Goal: Find contact information: Obtain details needed to contact an individual or organization

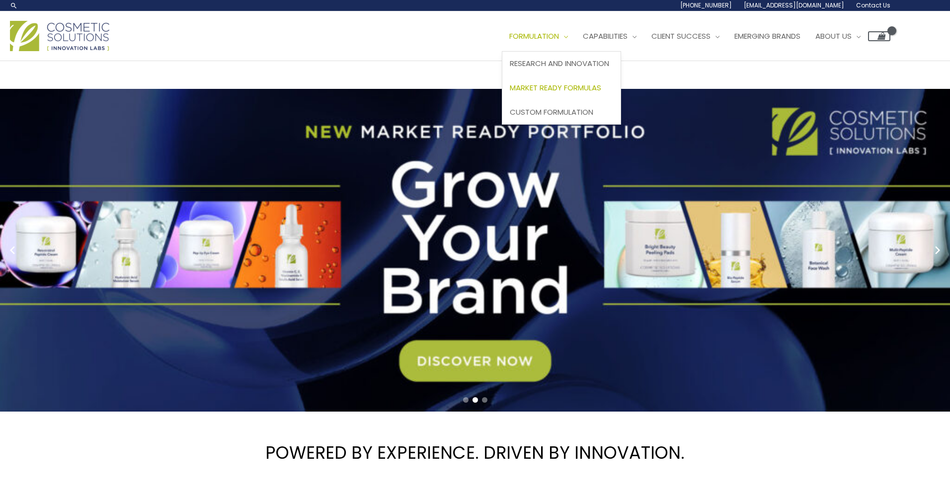
click at [510, 93] on span "Market Ready Formulas" at bounding box center [555, 87] width 91 height 10
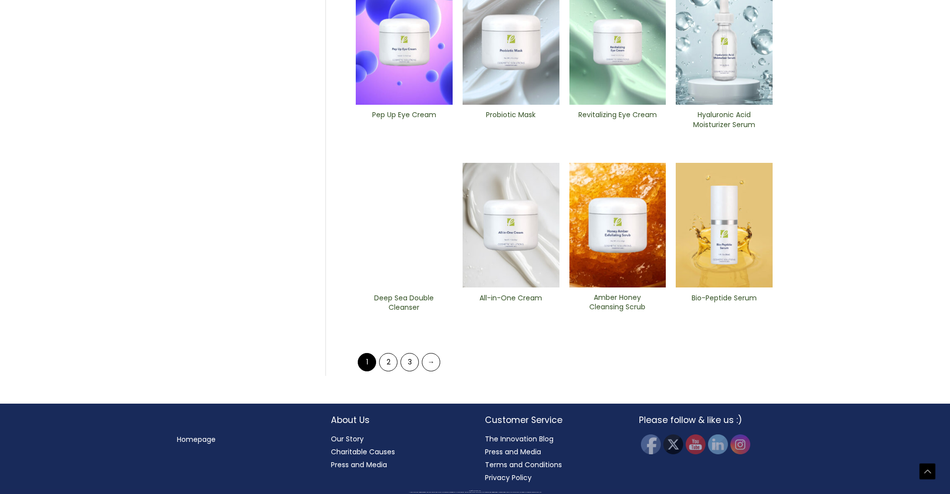
scroll to position [560, 0]
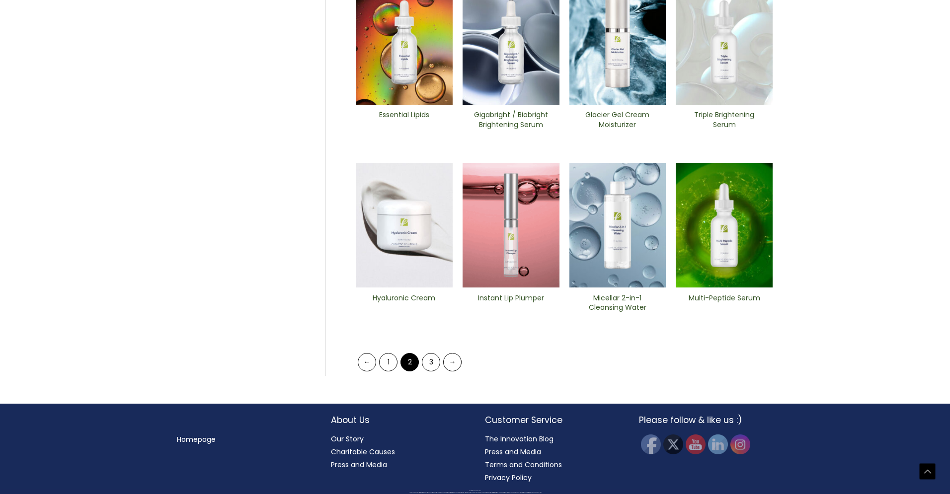
scroll to position [560, 0]
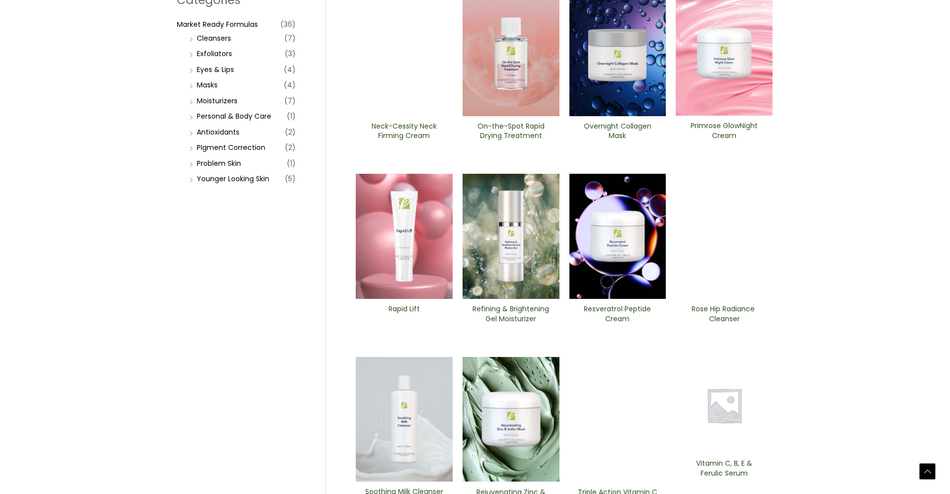
scroll to position [156, 0]
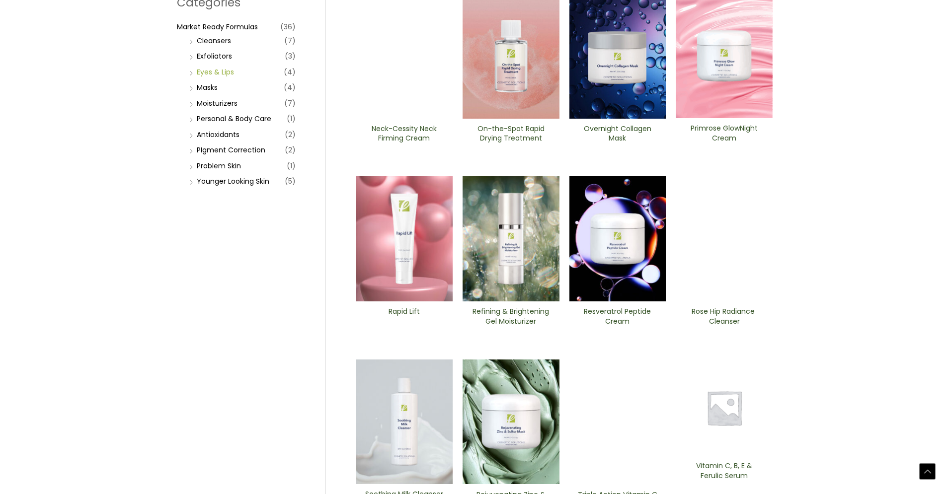
click at [218, 77] on link "Eyes & Lips" at bounding box center [215, 72] width 37 height 10
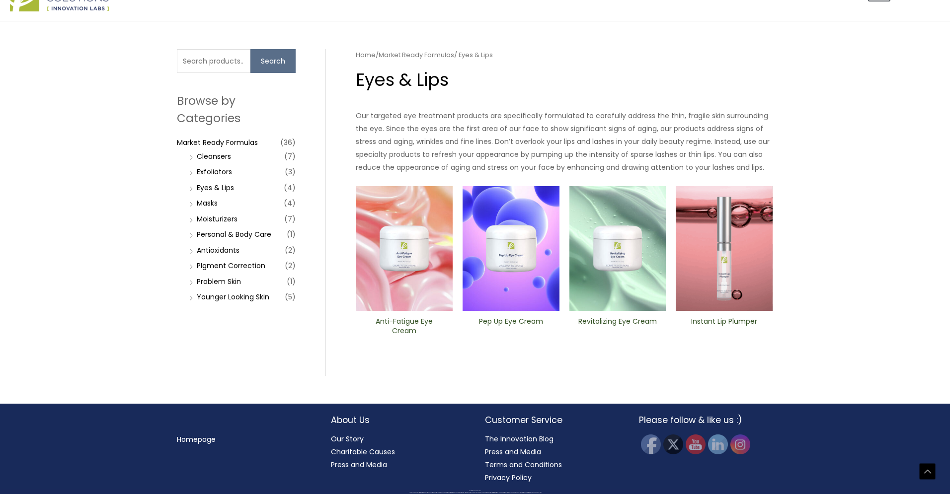
scroll to position [262, 0]
click at [401, 304] on img at bounding box center [404, 248] width 97 height 125
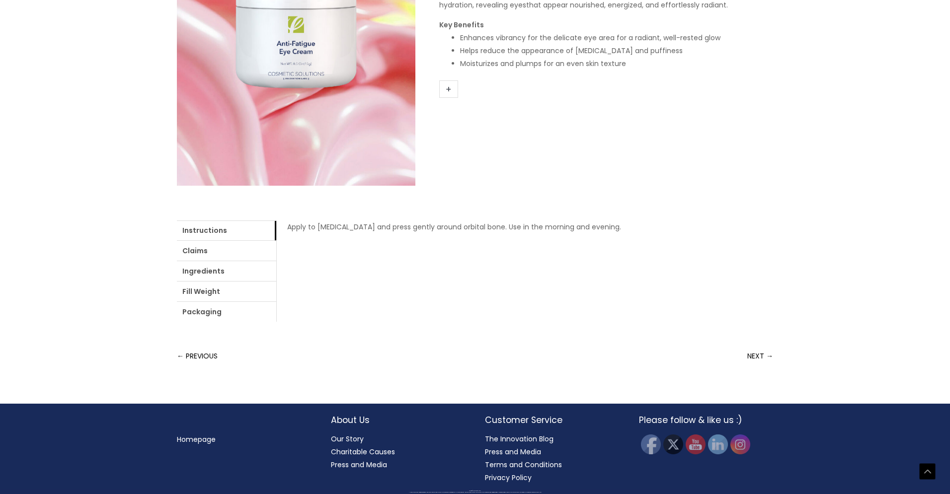
scroll to position [296, 0]
click at [448, 98] on link "+" at bounding box center [448, 88] width 19 height 17
click at [452, 98] on link "+" at bounding box center [448, 88] width 19 height 17
click at [243, 261] on link "Claims" at bounding box center [226, 251] width 99 height 20
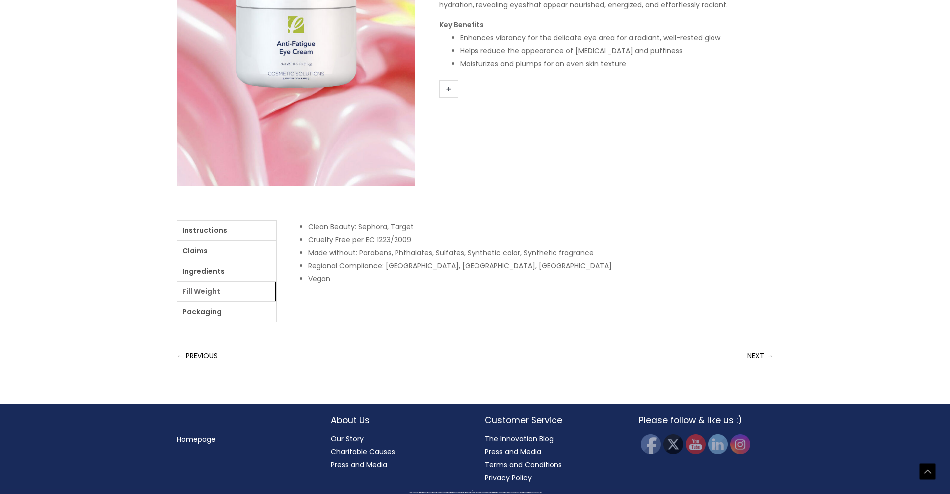
click at [276, 290] on link "Fill Weight" at bounding box center [226, 292] width 99 height 20
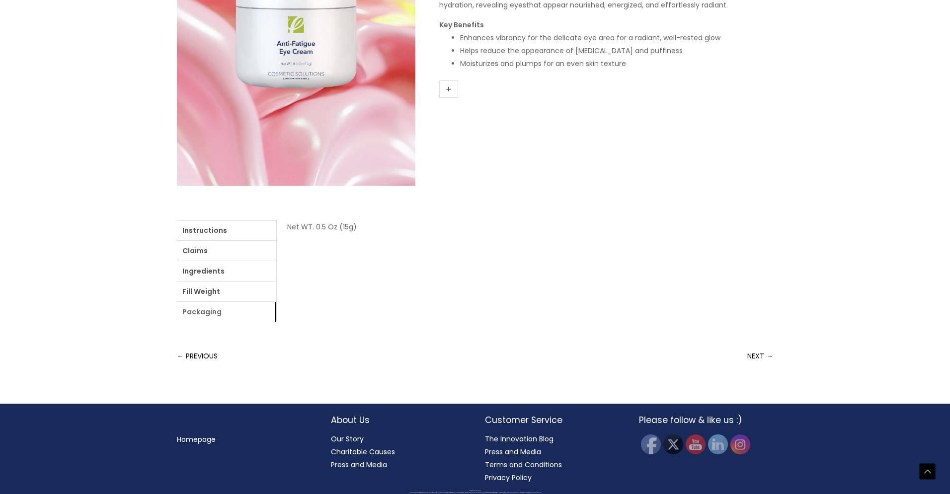
click at [276, 302] on link "Packaging" at bounding box center [226, 312] width 99 height 20
click at [276, 290] on link "Fill Weight" at bounding box center [226, 292] width 99 height 20
click at [276, 302] on link "Packaging" at bounding box center [226, 312] width 99 height 20
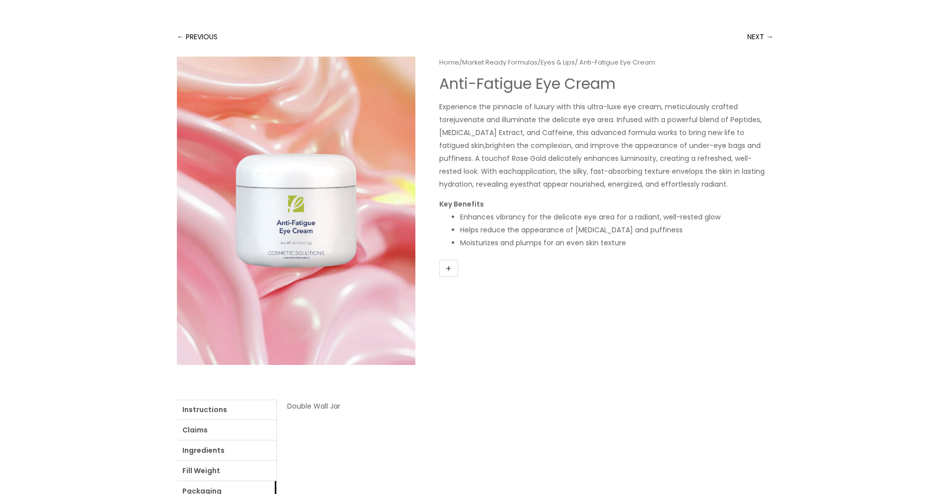
scroll to position [0, 0]
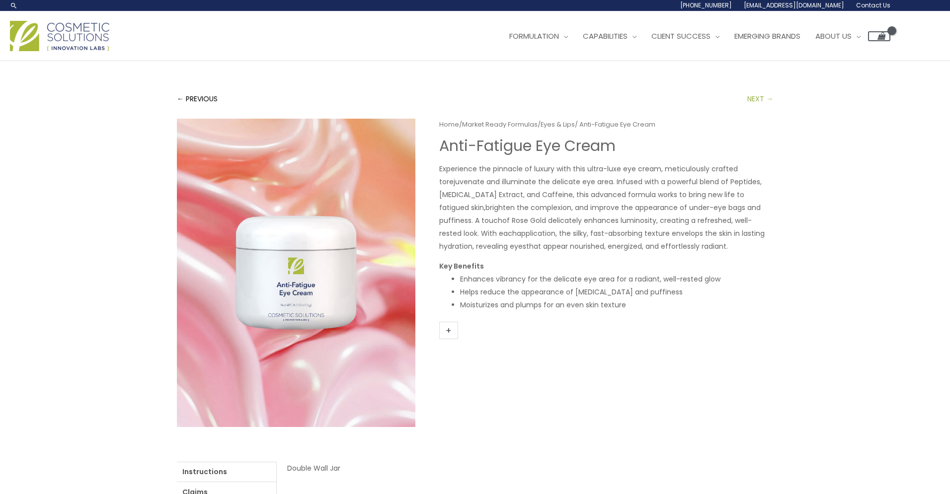
click at [758, 109] on link "NEXT →" at bounding box center [760, 99] width 26 height 20
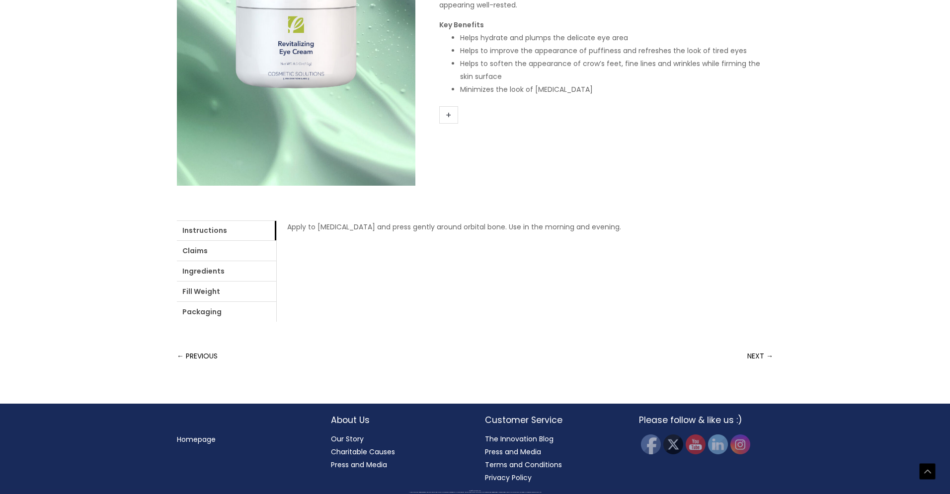
scroll to position [406, 0]
click at [276, 302] on link "Packaging" at bounding box center [226, 312] width 99 height 20
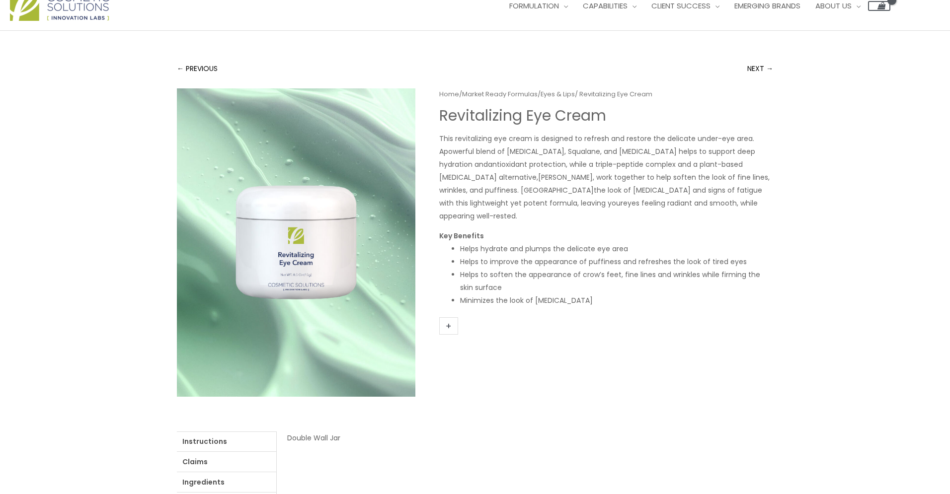
scroll to position [0, 0]
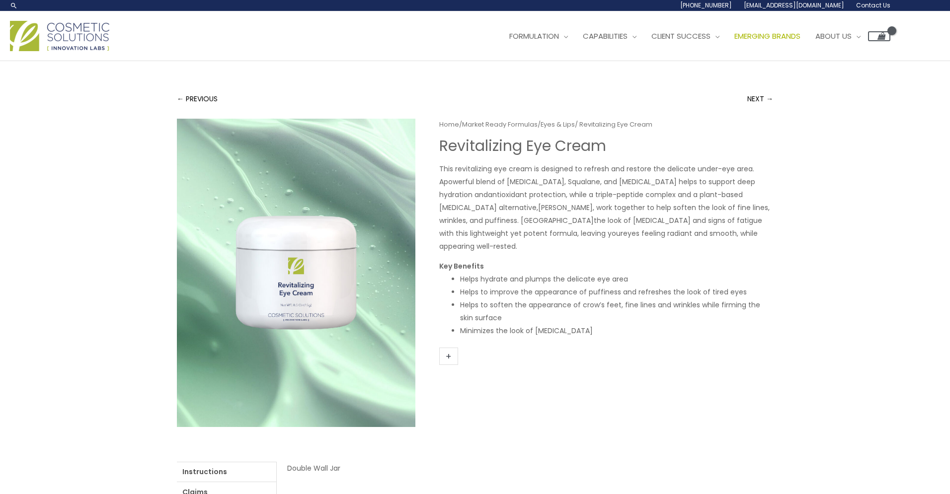
click at [734, 41] on span "Emerging Brands" at bounding box center [767, 36] width 66 height 10
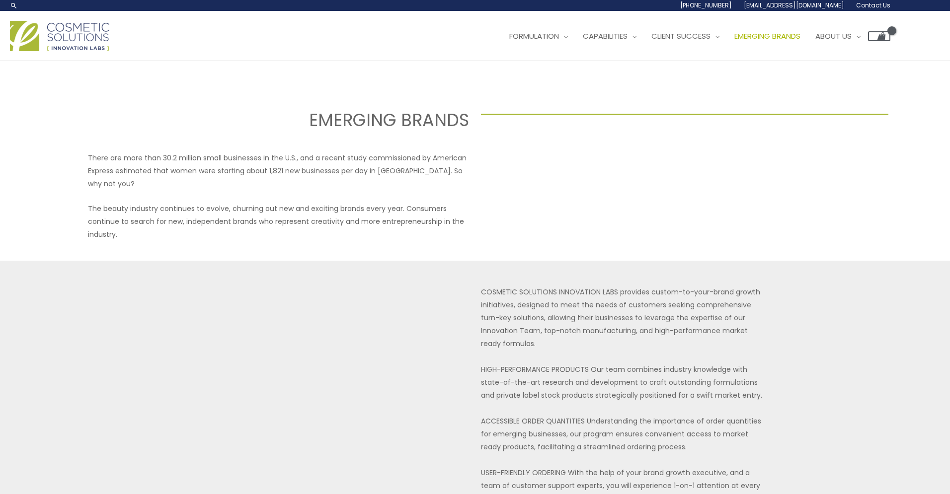
click at [734, 41] on span "Emerging Brands" at bounding box center [767, 36] width 66 height 10
click at [510, 93] on span "Market Ready Formulas" at bounding box center [555, 87] width 91 height 10
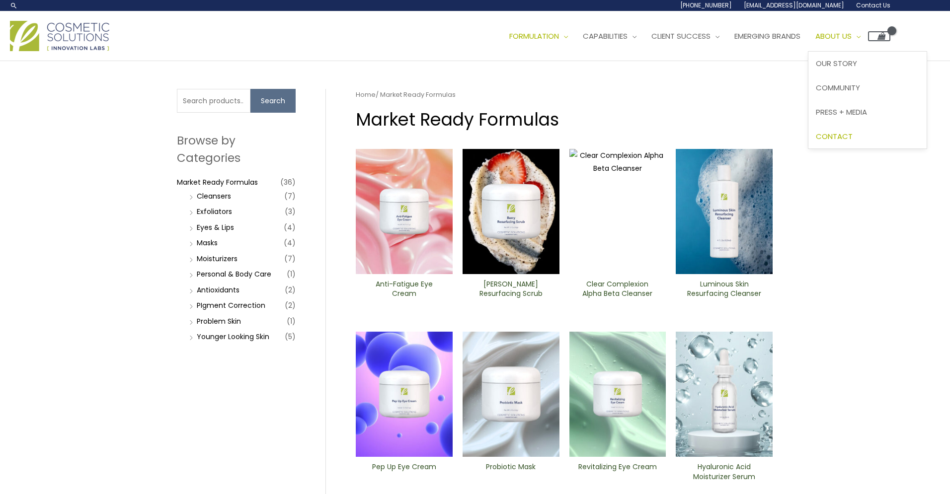
click at [816, 142] on span "Contact" at bounding box center [834, 136] width 37 height 10
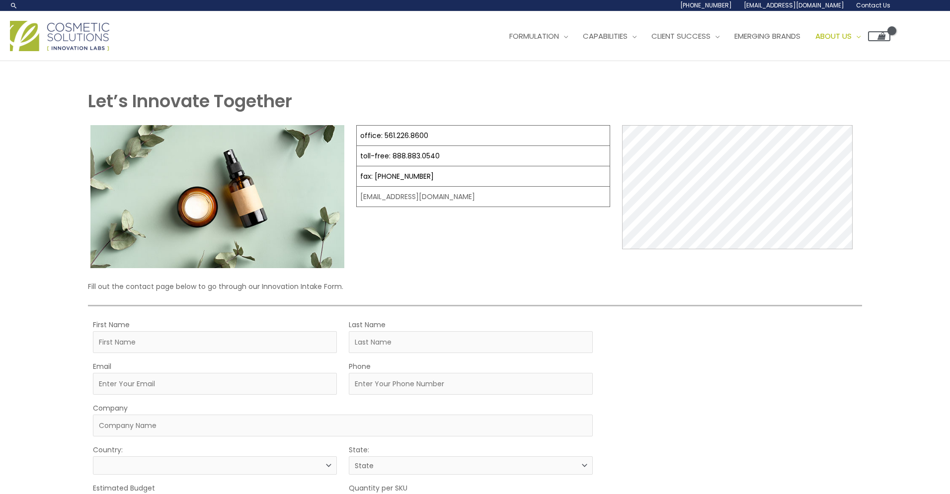
select select
drag, startPoint x: 439, startPoint y: 365, endPoint x: 353, endPoint y: 361, distance: 86.0
click at [352, 268] on div "office: 561.226.8600 toll-free: [PHONE_NUMBER] fax: [PHONE_NUMBER] [EMAIL_ADDRE…" at bounding box center [475, 196] width 774 height 143
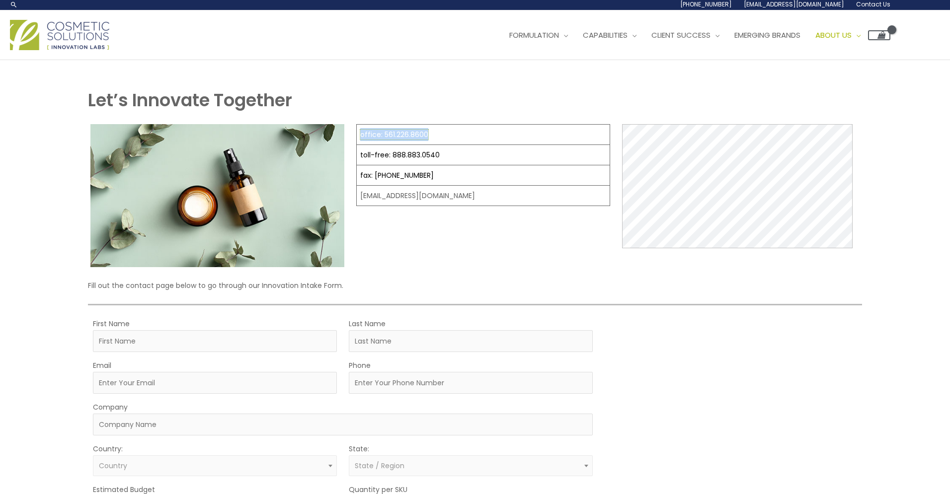
copy tbody "office: 561.226.8600"
